Goal: Register for event/course

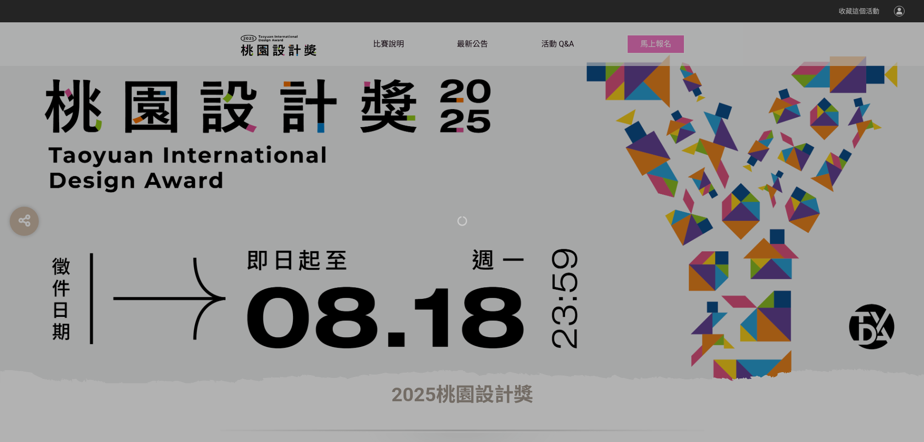
click at [157, 112] on div at bounding box center [462, 221] width 924 height 442
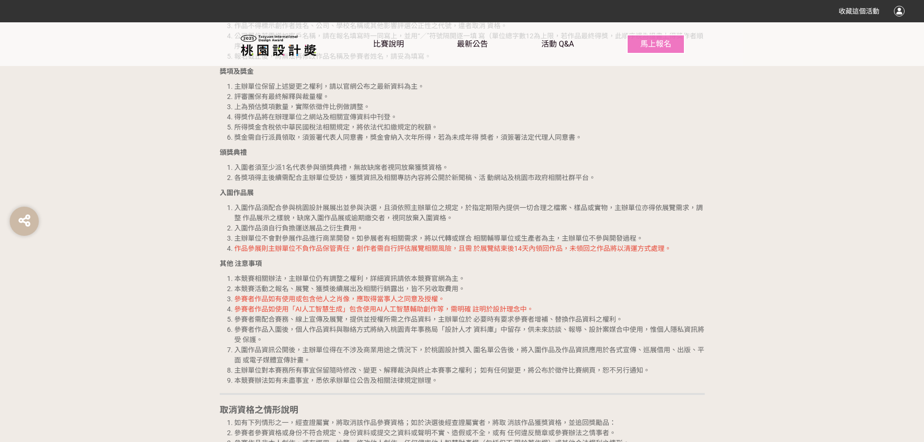
scroll to position [2958, 0]
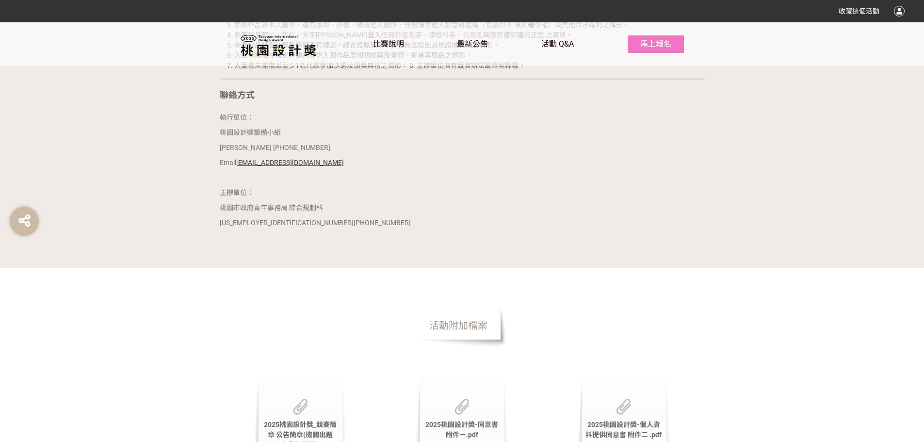
drag, startPoint x: 563, startPoint y: 99, endPoint x: 559, endPoint y: 103, distance: 5.2
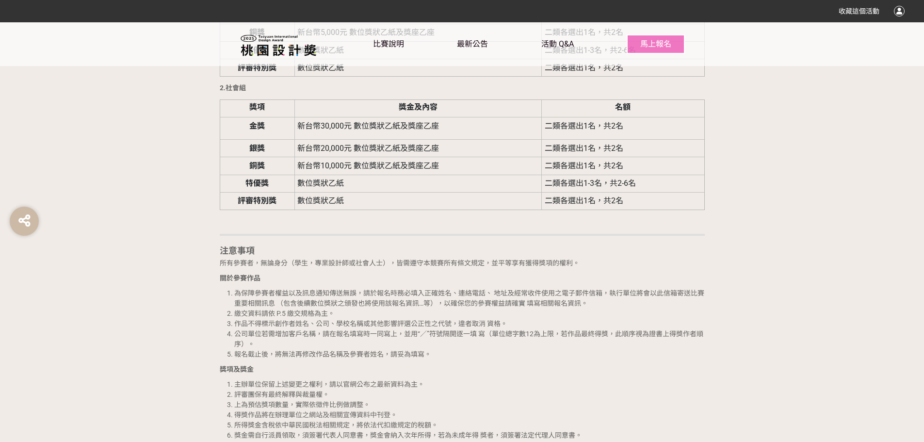
scroll to position [2148, 0]
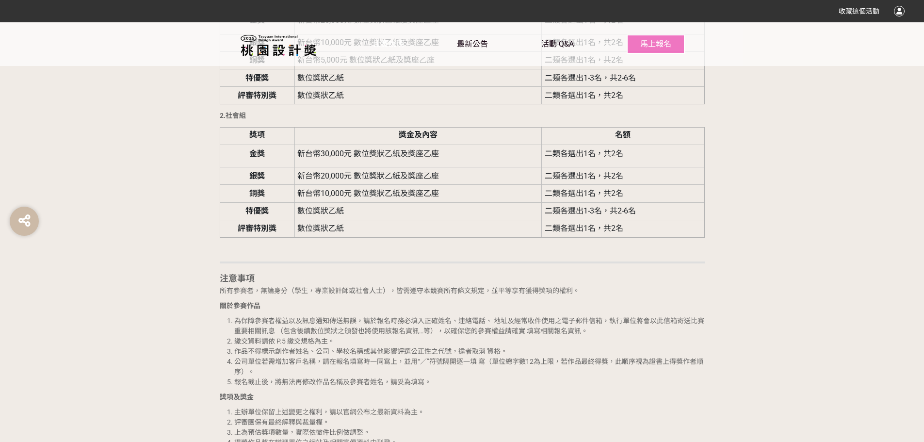
click at [396, 50] on link "比賽說明" at bounding box center [388, 44] width 31 height 44
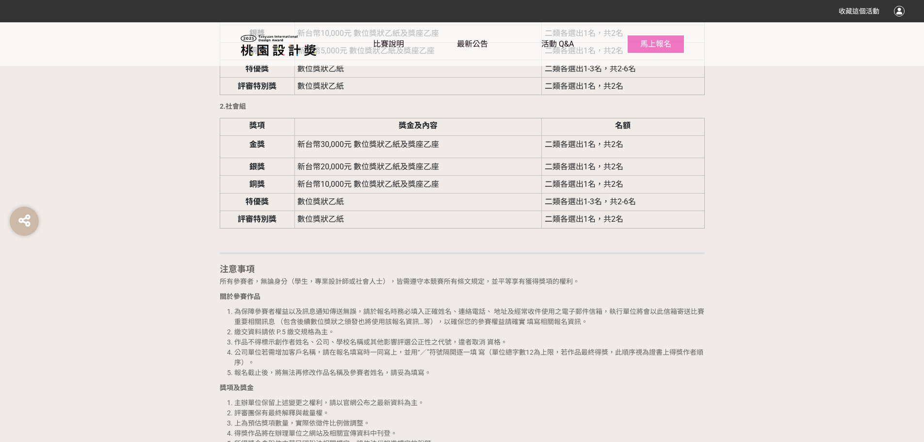
scroll to position [2231, 0]
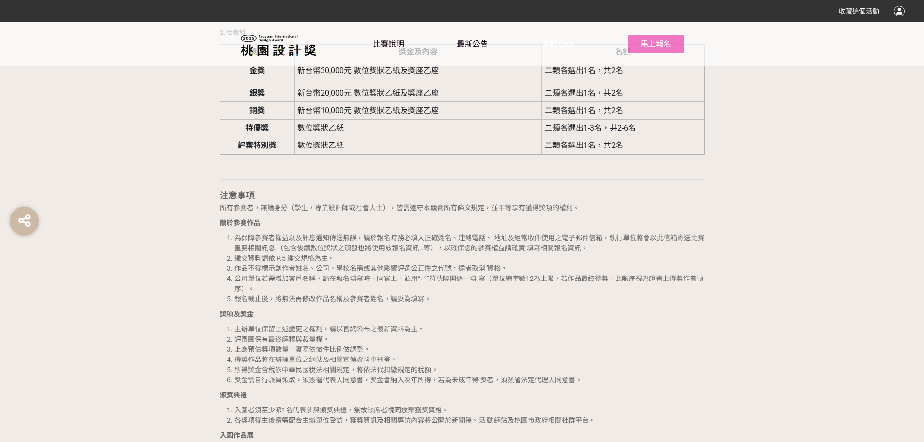
click at [554, 42] on span "活動 Q&A" at bounding box center [557, 43] width 32 height 9
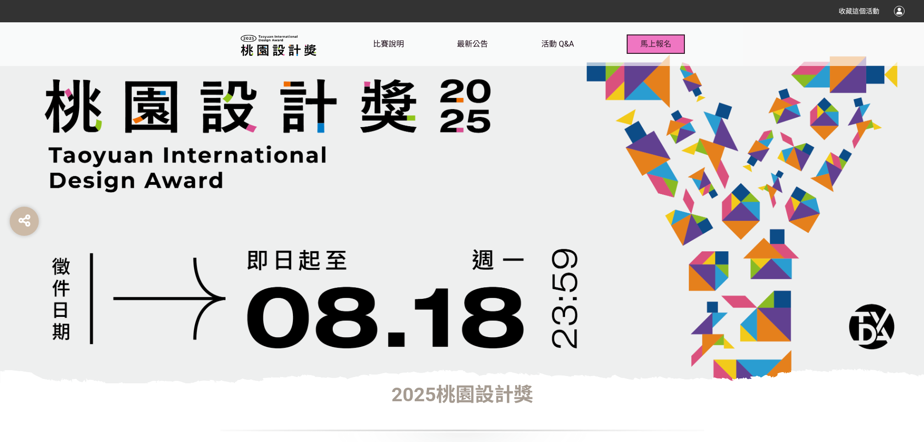
click at [667, 46] on span "馬上報名" at bounding box center [655, 43] width 31 height 9
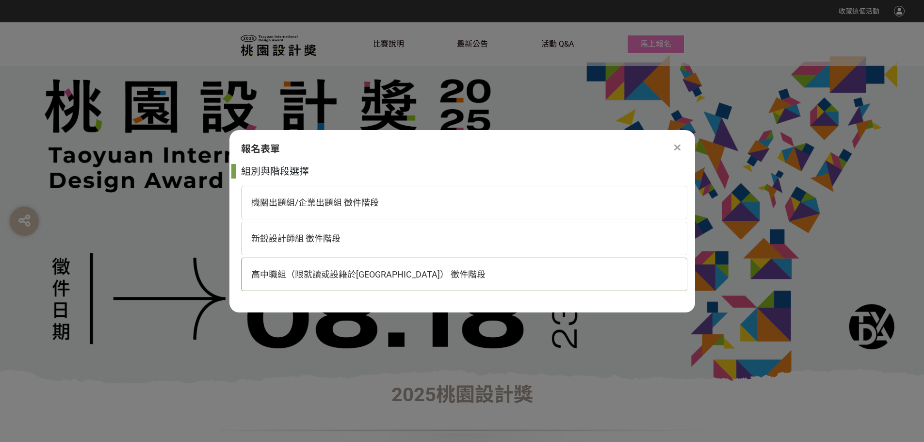
click at [328, 278] on span "高中職組（限就讀或設籍於桃園市） 徵件階段" at bounding box center [368, 274] width 234 height 10
select select "185193:185426"
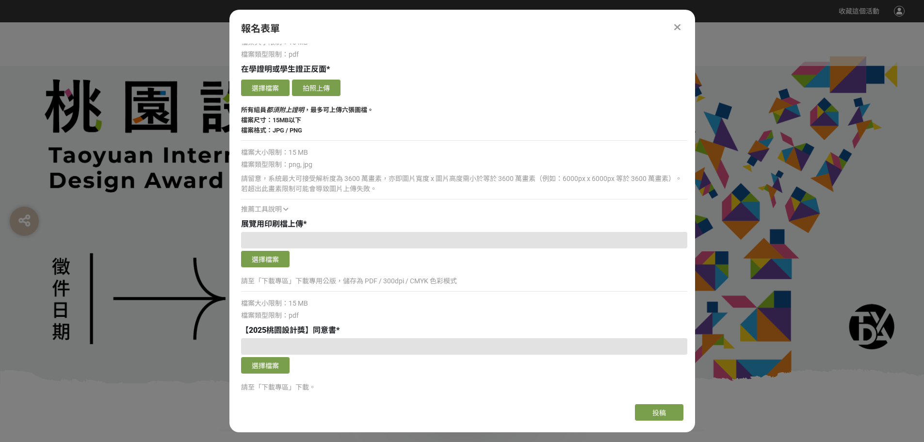
scroll to position [1552, 0]
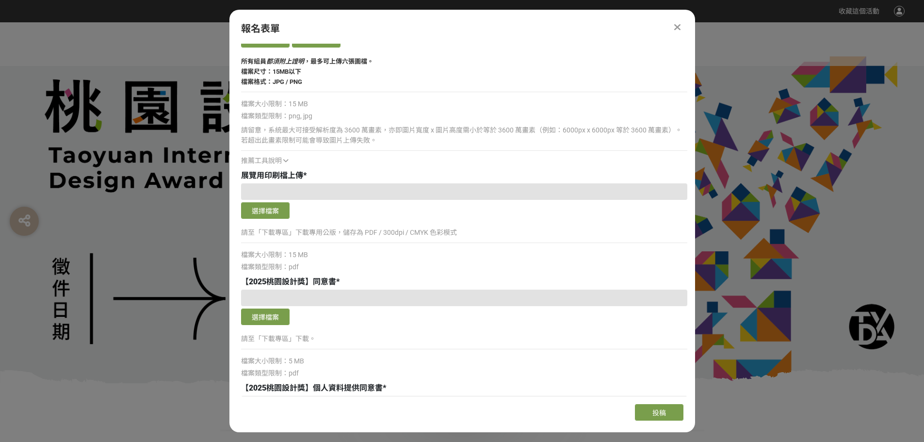
click at [676, 22] on icon at bounding box center [677, 27] width 6 height 10
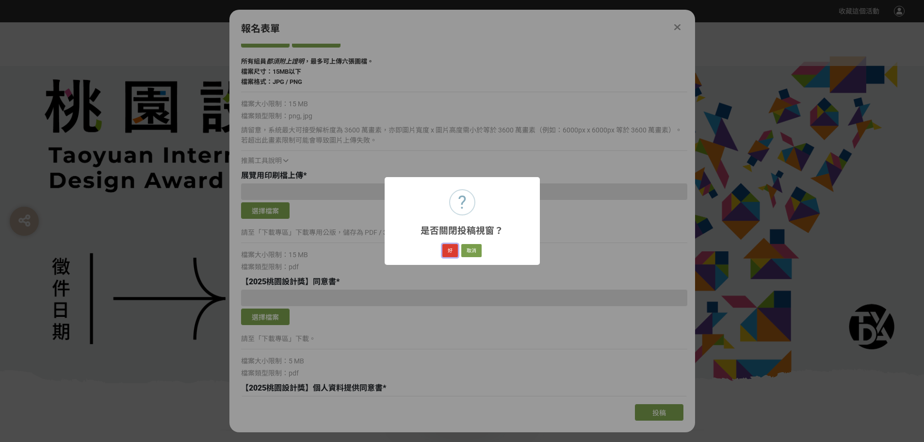
click at [448, 252] on button "好" at bounding box center [450, 251] width 16 height 14
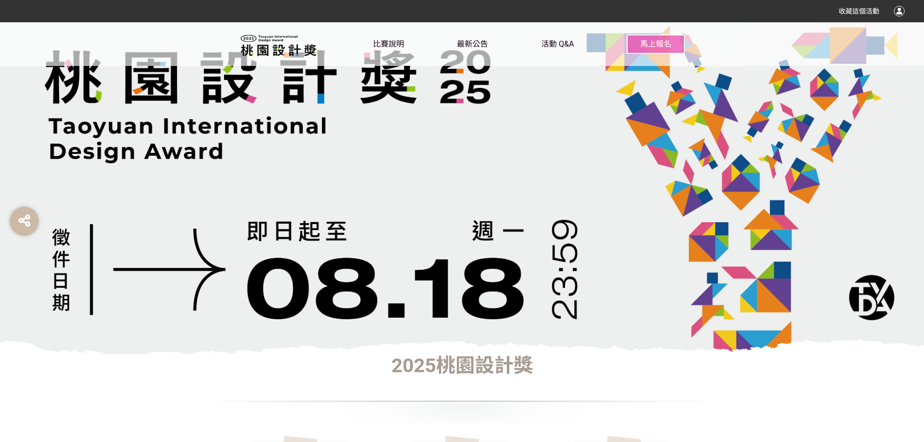
scroll to position [0, 0]
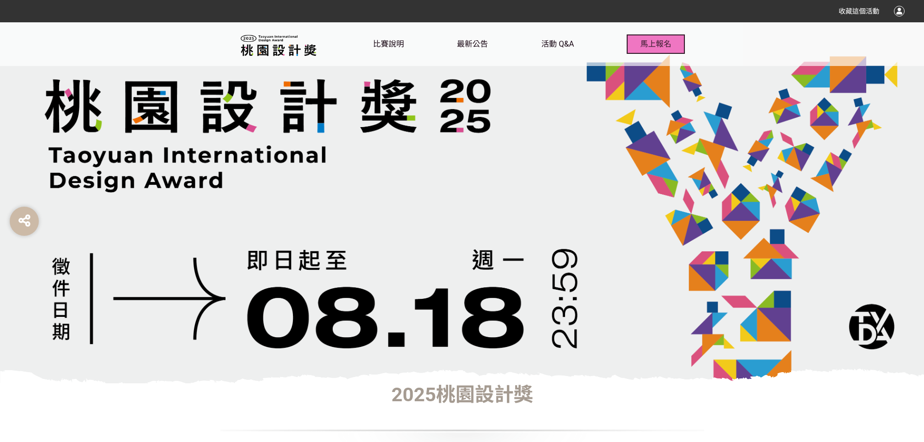
click at [635, 43] on button "馬上報名" at bounding box center [656, 43] width 58 height 19
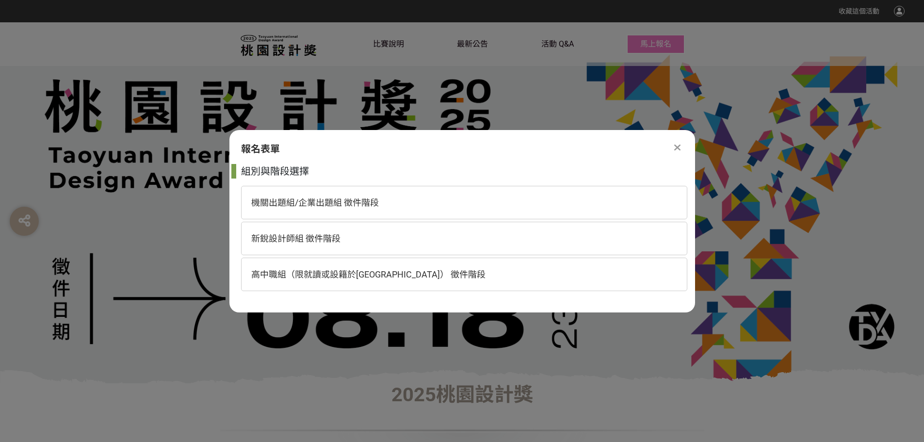
click at [677, 151] on div at bounding box center [678, 148] width 12 height 12
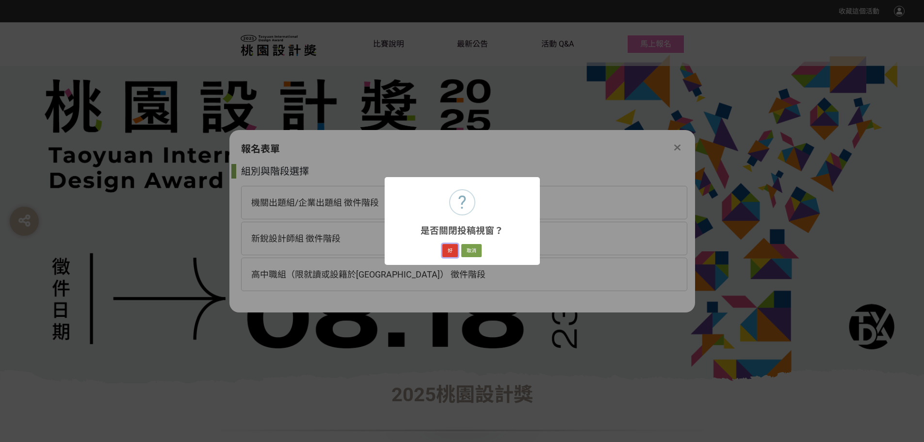
click at [446, 250] on button "好" at bounding box center [450, 251] width 16 height 14
